Goal: Obtain resource: Obtain resource

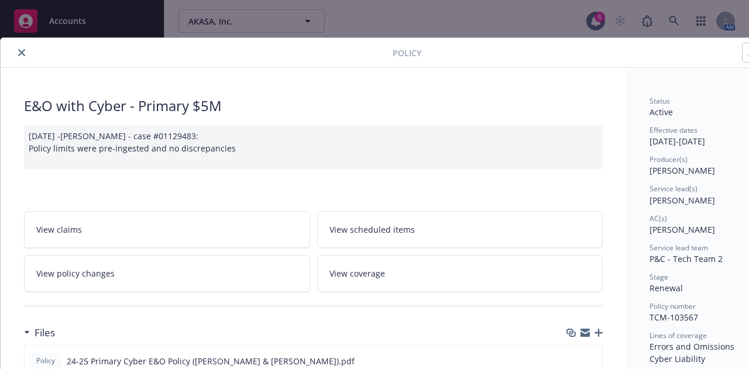
click at [24, 53] on icon "close" at bounding box center [21, 52] width 7 height 7
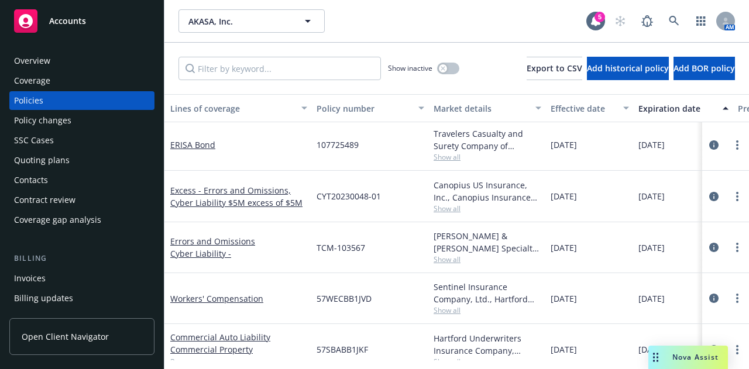
scroll to position [0, 87]
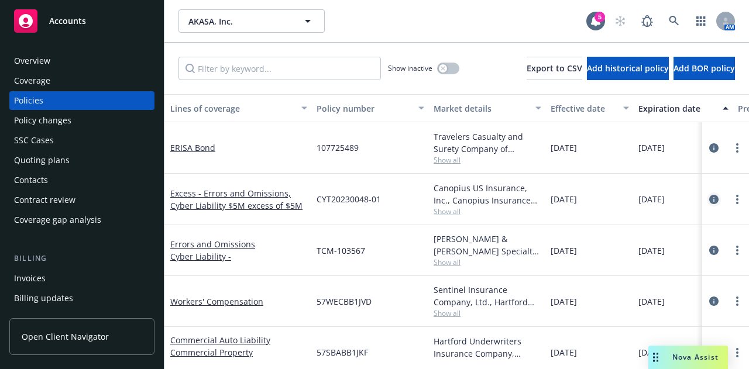
click at [710, 197] on icon "circleInformation" at bounding box center [714, 199] width 9 height 9
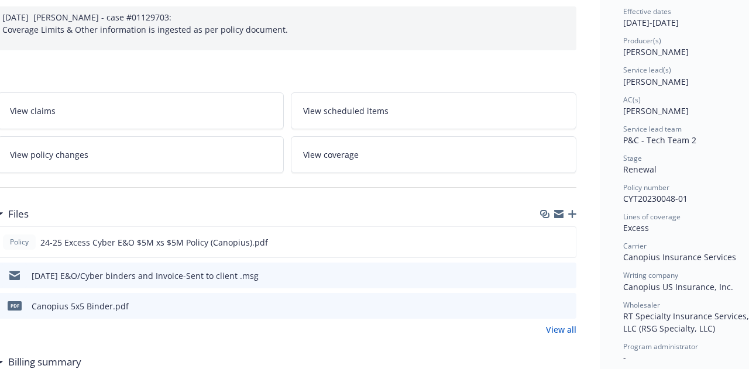
scroll to position [119, 26]
click at [566, 237] on icon "preview file" at bounding box center [565, 241] width 11 height 8
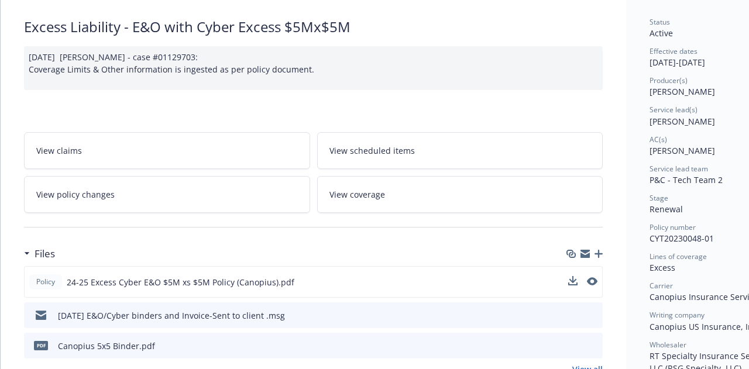
scroll to position [0, 0]
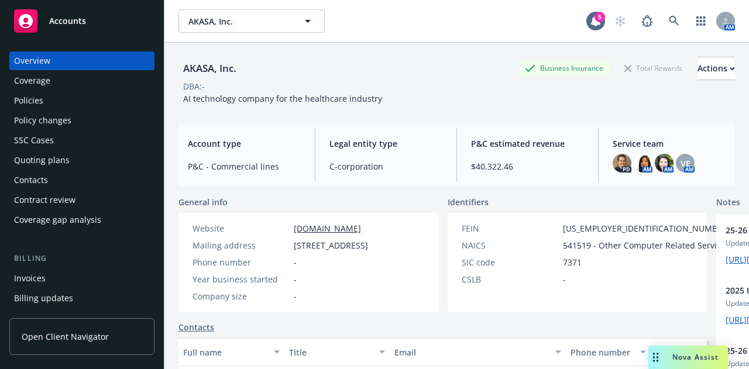
click at [64, 98] on div "Policies" at bounding box center [82, 100] width 136 height 19
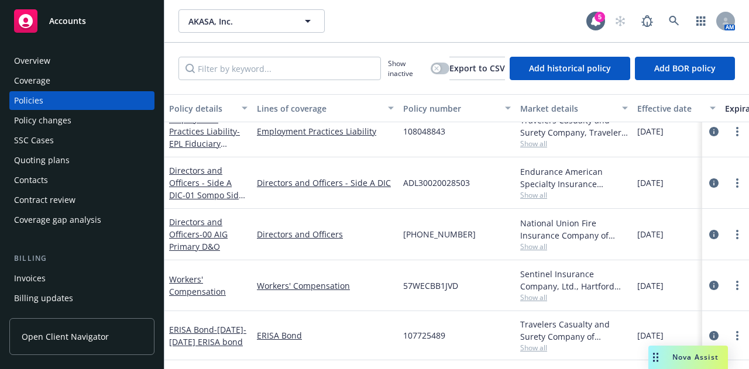
scroll to position [263, 0]
click at [43, 63] on div "Overview" at bounding box center [32, 61] width 36 height 19
